Goal: Go to known website: Access a specific website the user already knows

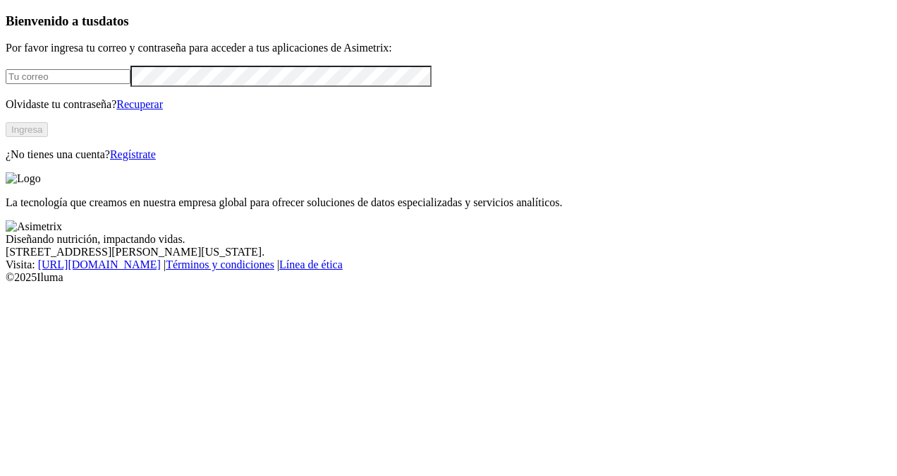
type input "[PERSON_NAME][EMAIL_ADDRESS][PERSON_NAME][DOMAIN_NAME]"
click at [27, 123] on div "Bienvenido a tus datos Por favor ingresa tu correo y contraseña para acceder a …" at bounding box center [449, 86] width 886 height 147
click at [537, 209] on div "La tecnología que creamos en nuestra empresa global para ofrecer soluciones de …" at bounding box center [449, 190] width 886 height 37
click at [48, 137] on button "Ingresa" at bounding box center [27, 129] width 42 height 15
